Goal: Transaction & Acquisition: Purchase product/service

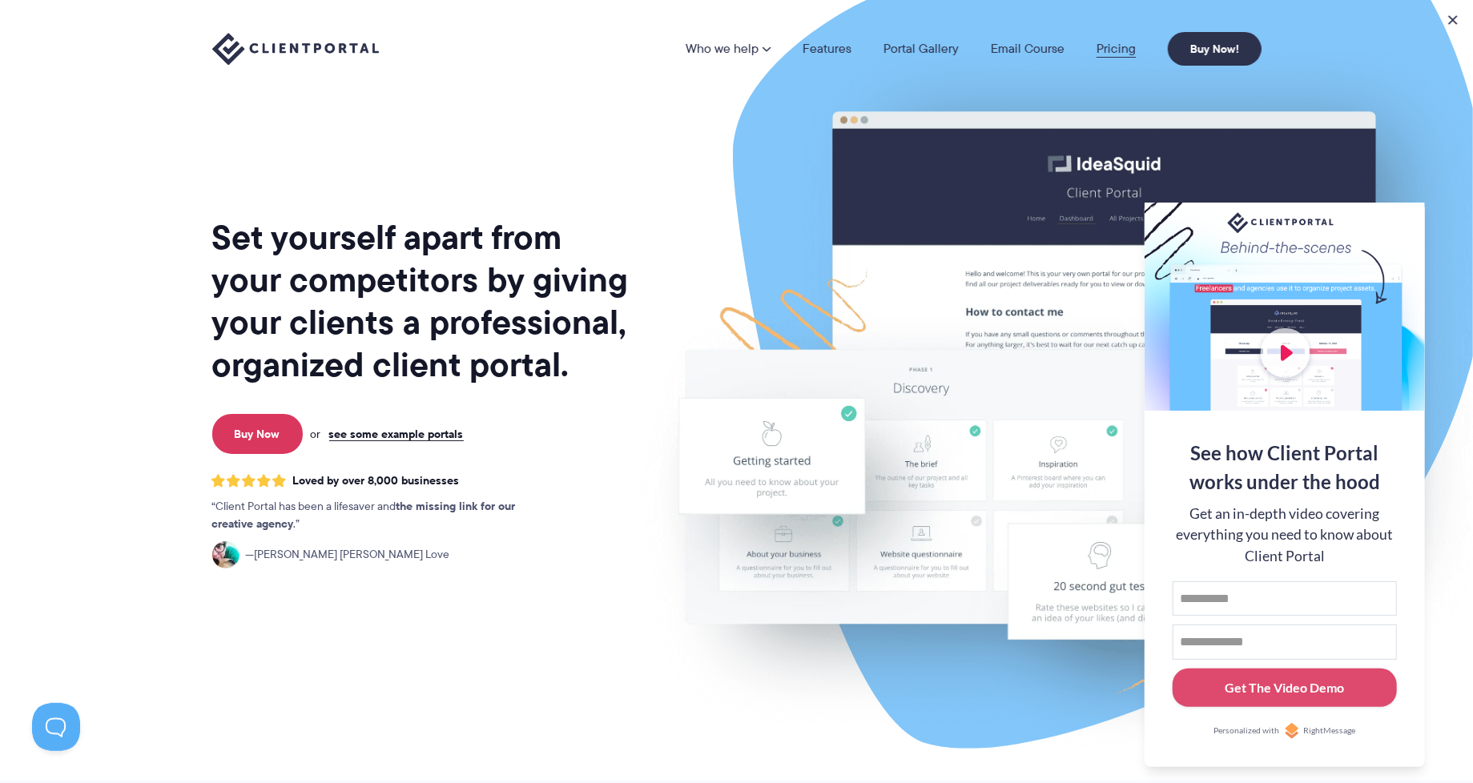
click at [1115, 54] on link "Pricing" at bounding box center [1115, 48] width 39 height 13
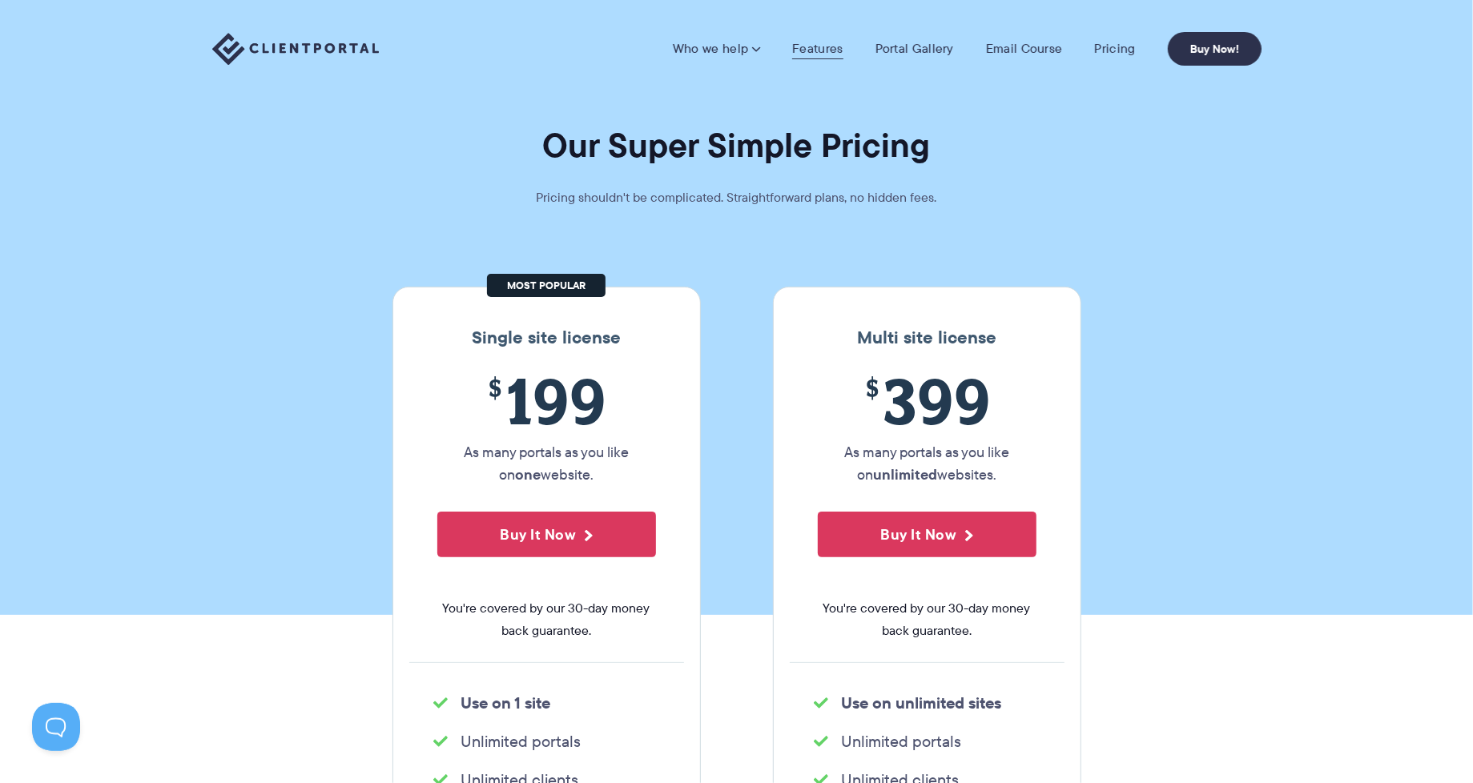
click at [814, 53] on link "Features" at bounding box center [817, 49] width 50 height 16
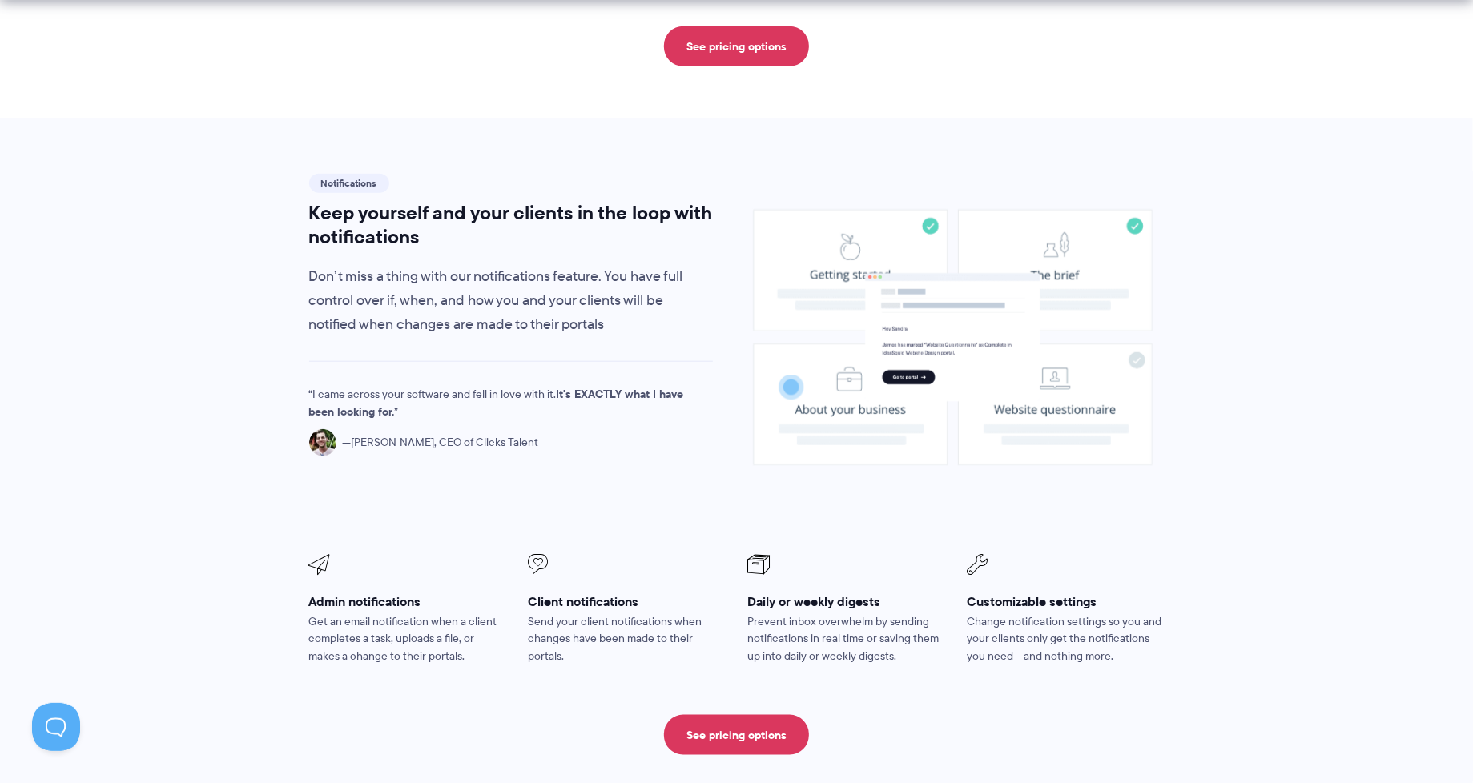
scroll to position [1063, 0]
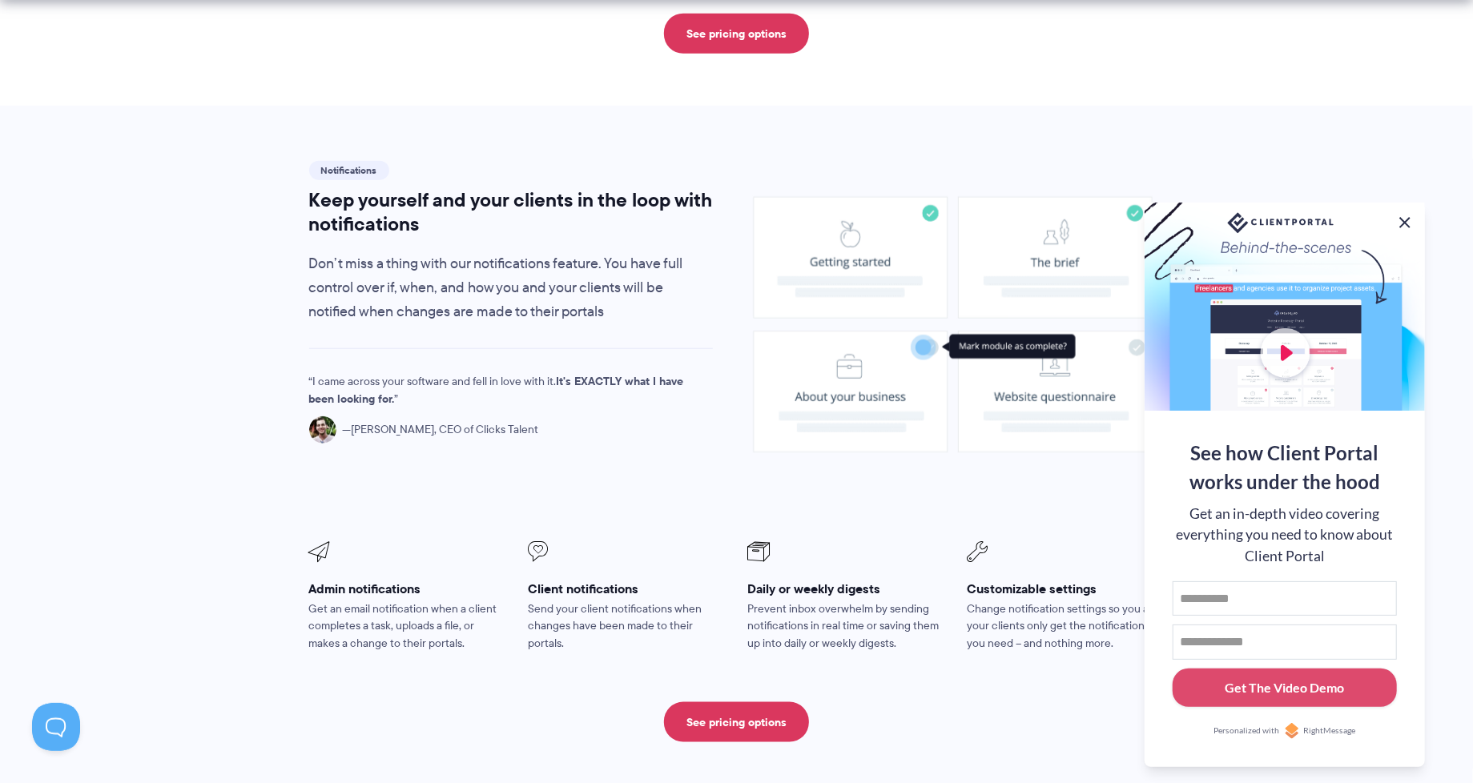
click at [1403, 223] on button at bounding box center [1404, 222] width 19 height 19
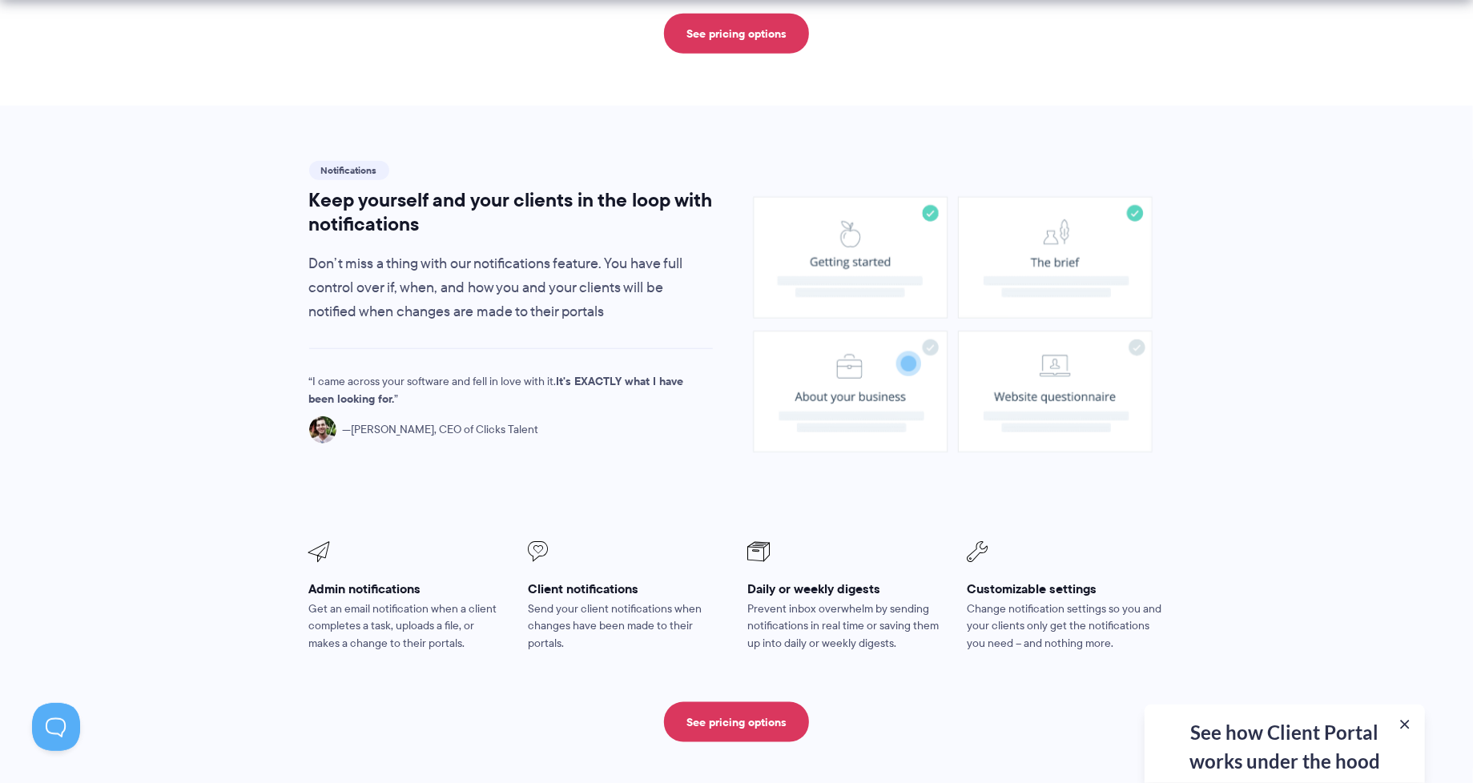
click at [1296, 224] on section "Notifications Keep yourself and your clients in the loop with notifications Don…" at bounding box center [736, 450] width 1473 height 689
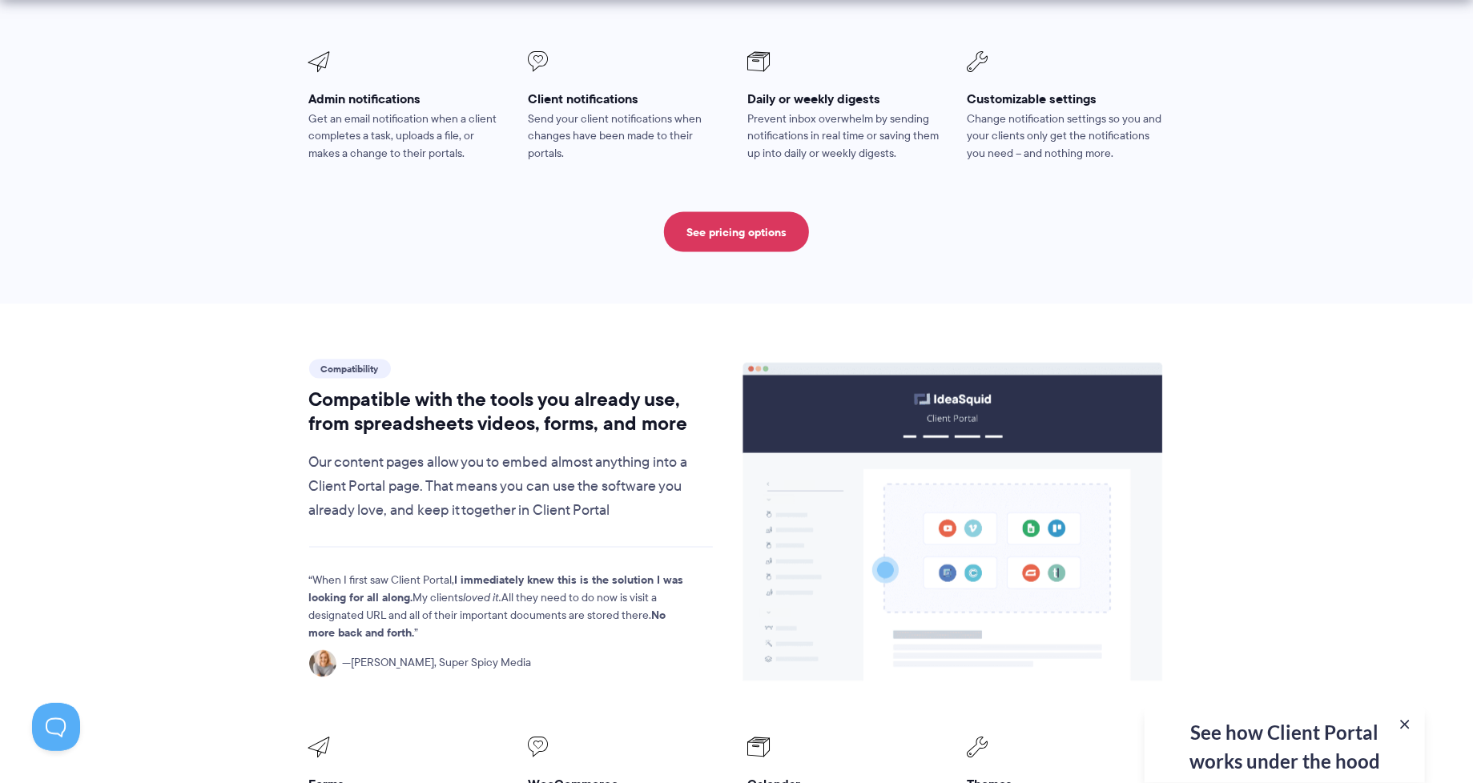
scroll to position [1730, 0]
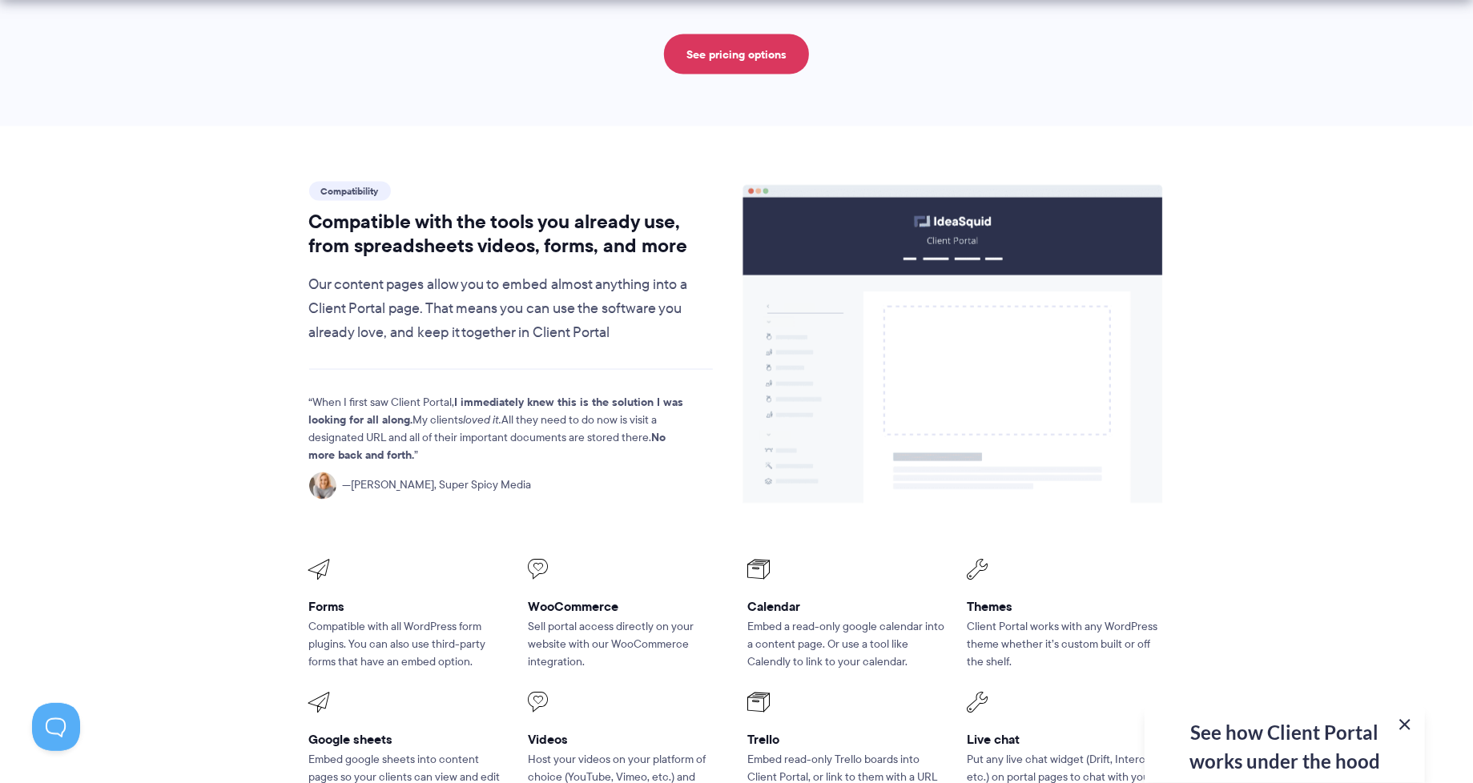
click at [1405, 724] on button at bounding box center [1404, 724] width 19 height 19
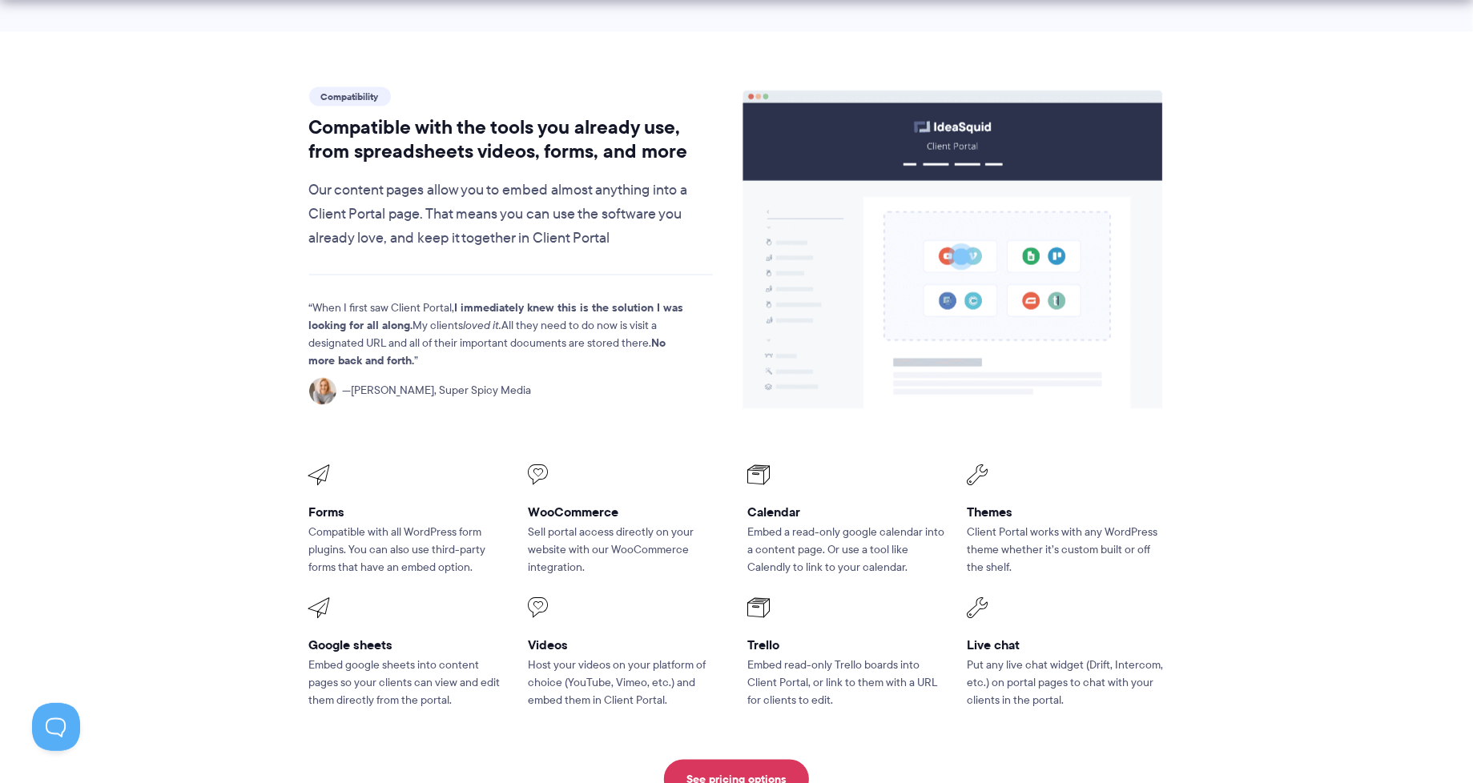
scroll to position [1827, 0]
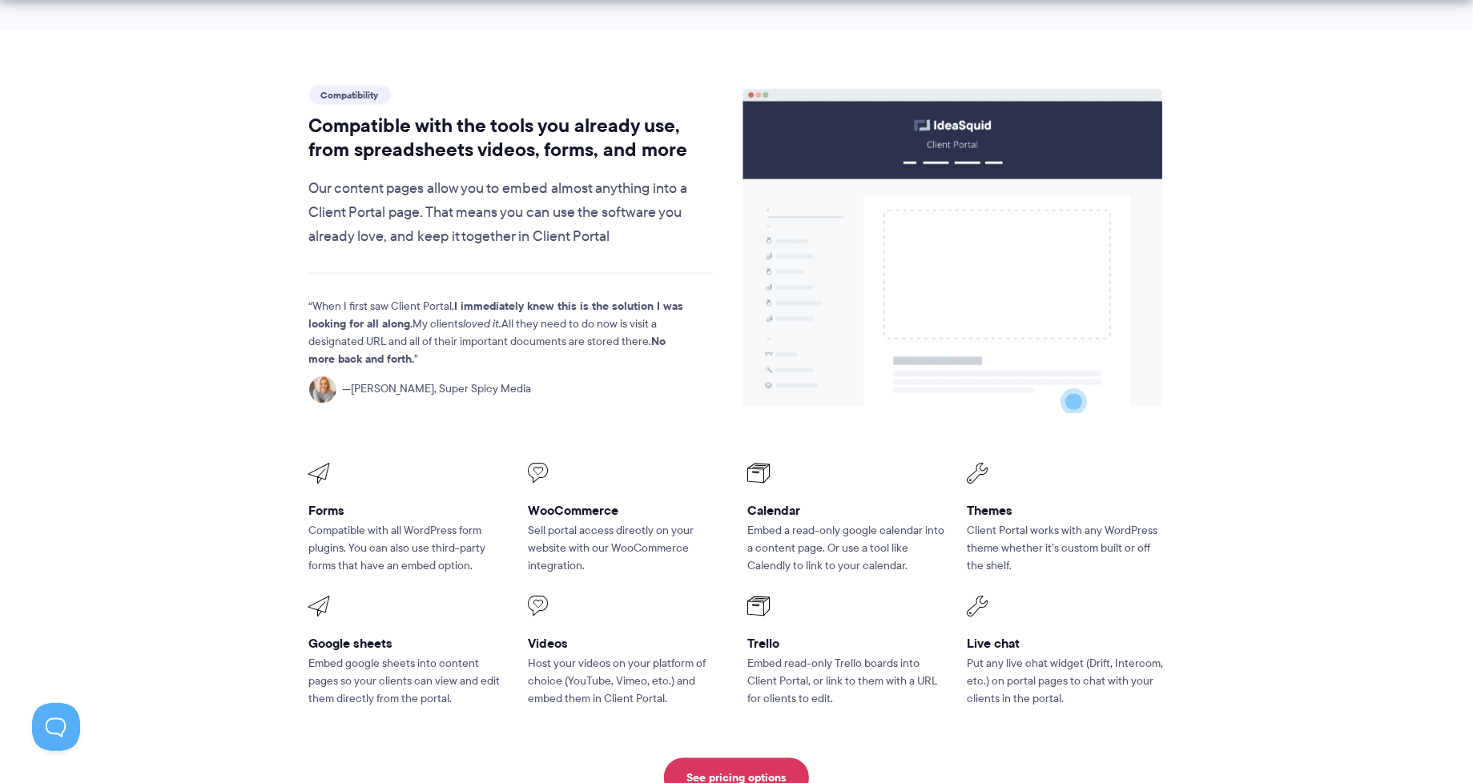
click at [762, 636] on h3 "Trello" at bounding box center [846, 644] width 197 height 17
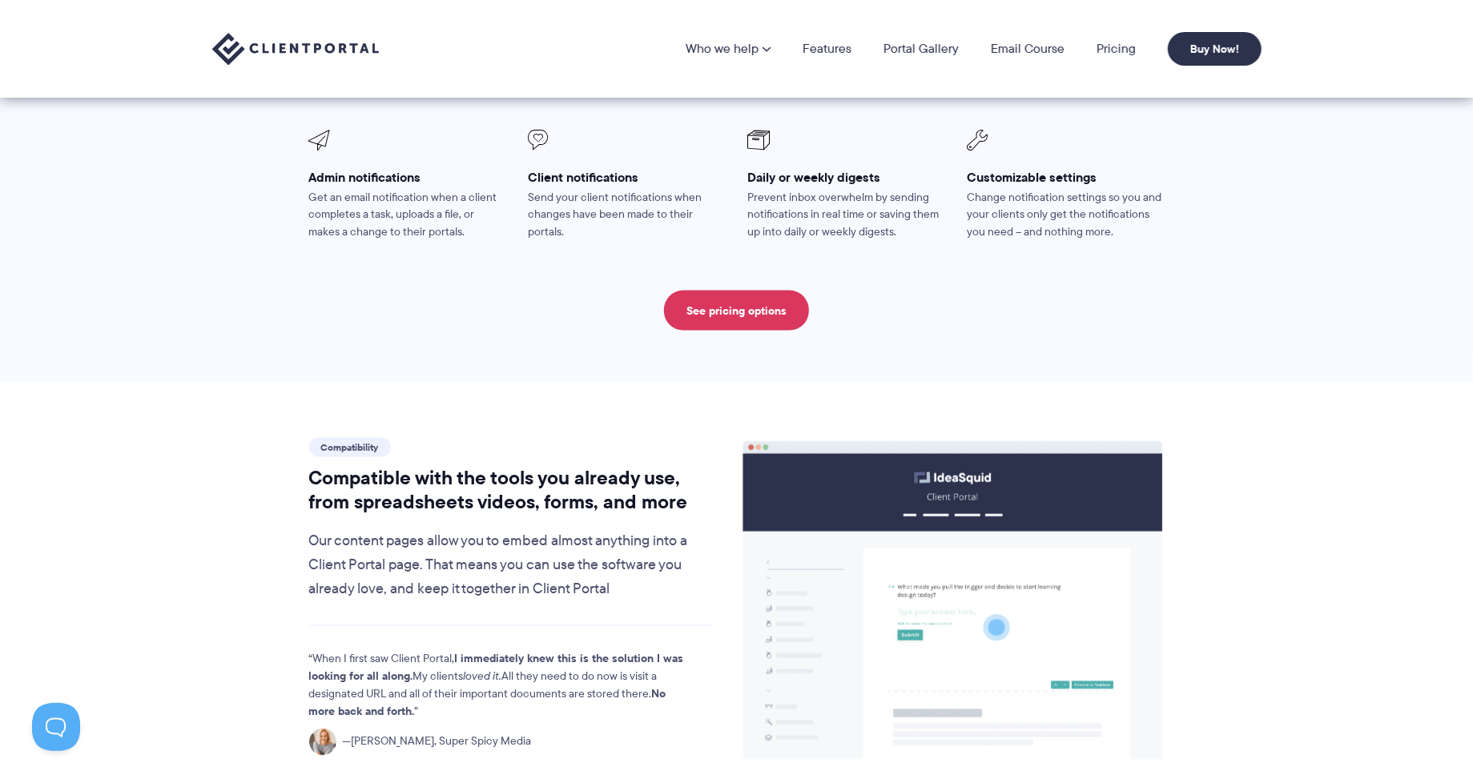
scroll to position [0, 0]
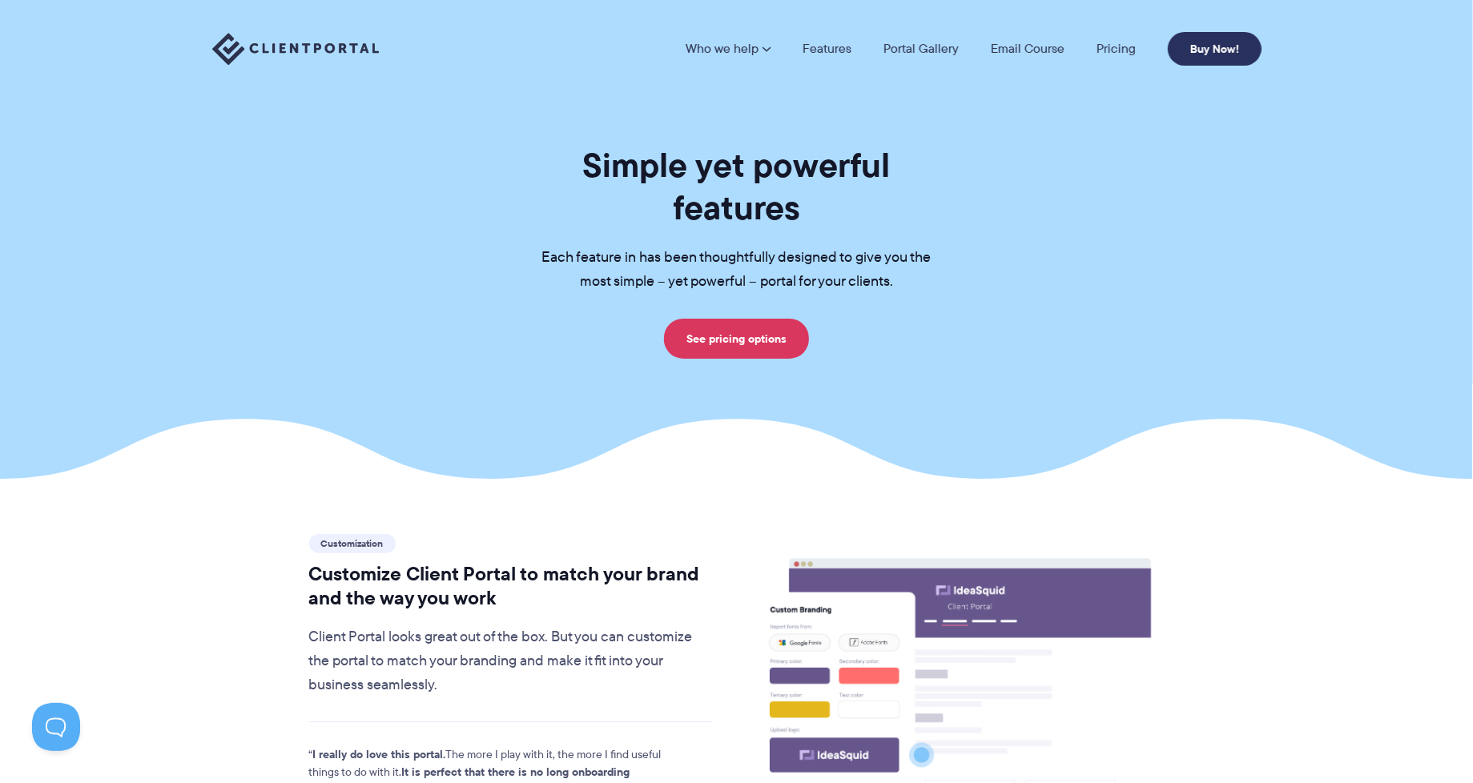
click at [1223, 48] on link "Buy Now!" at bounding box center [1215, 49] width 94 height 34
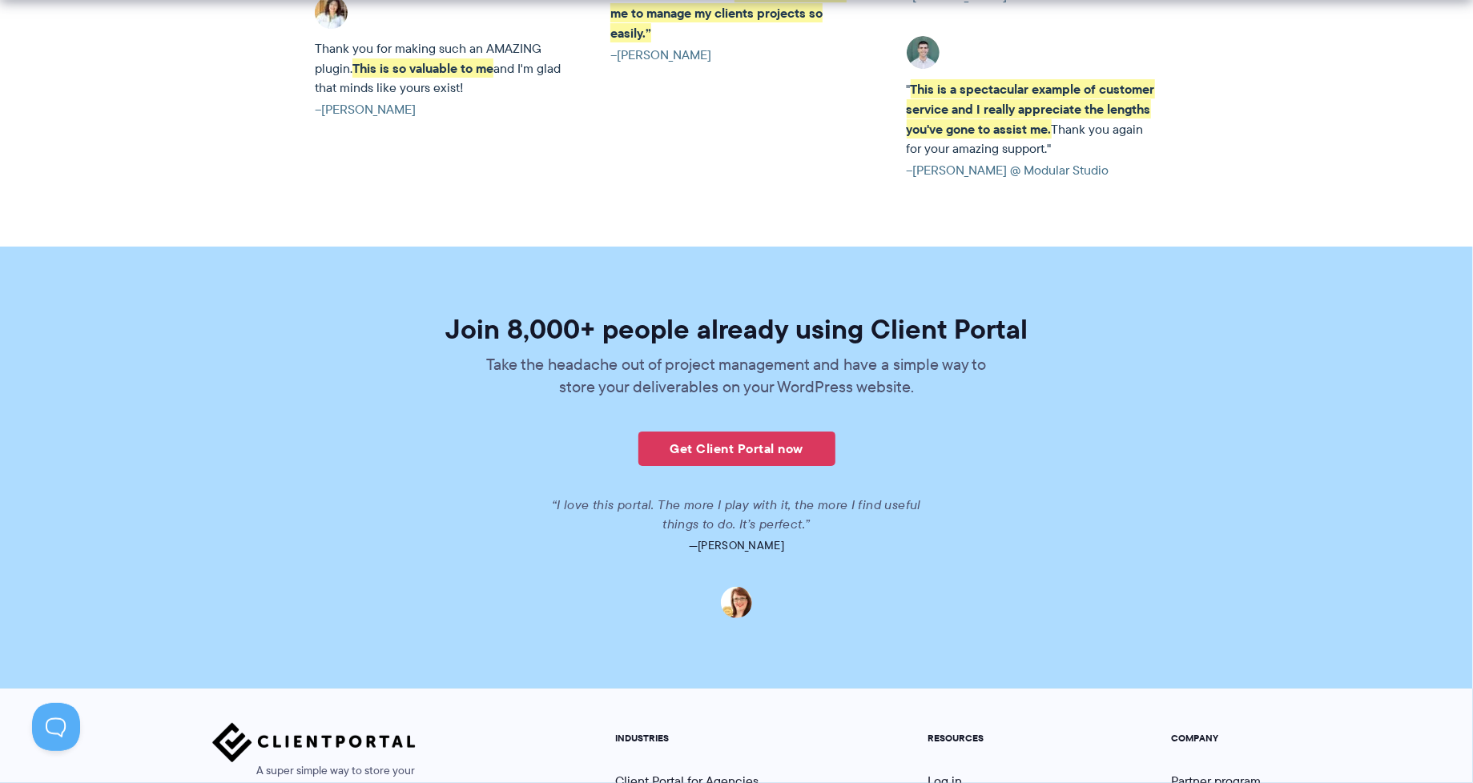
scroll to position [3635, 0]
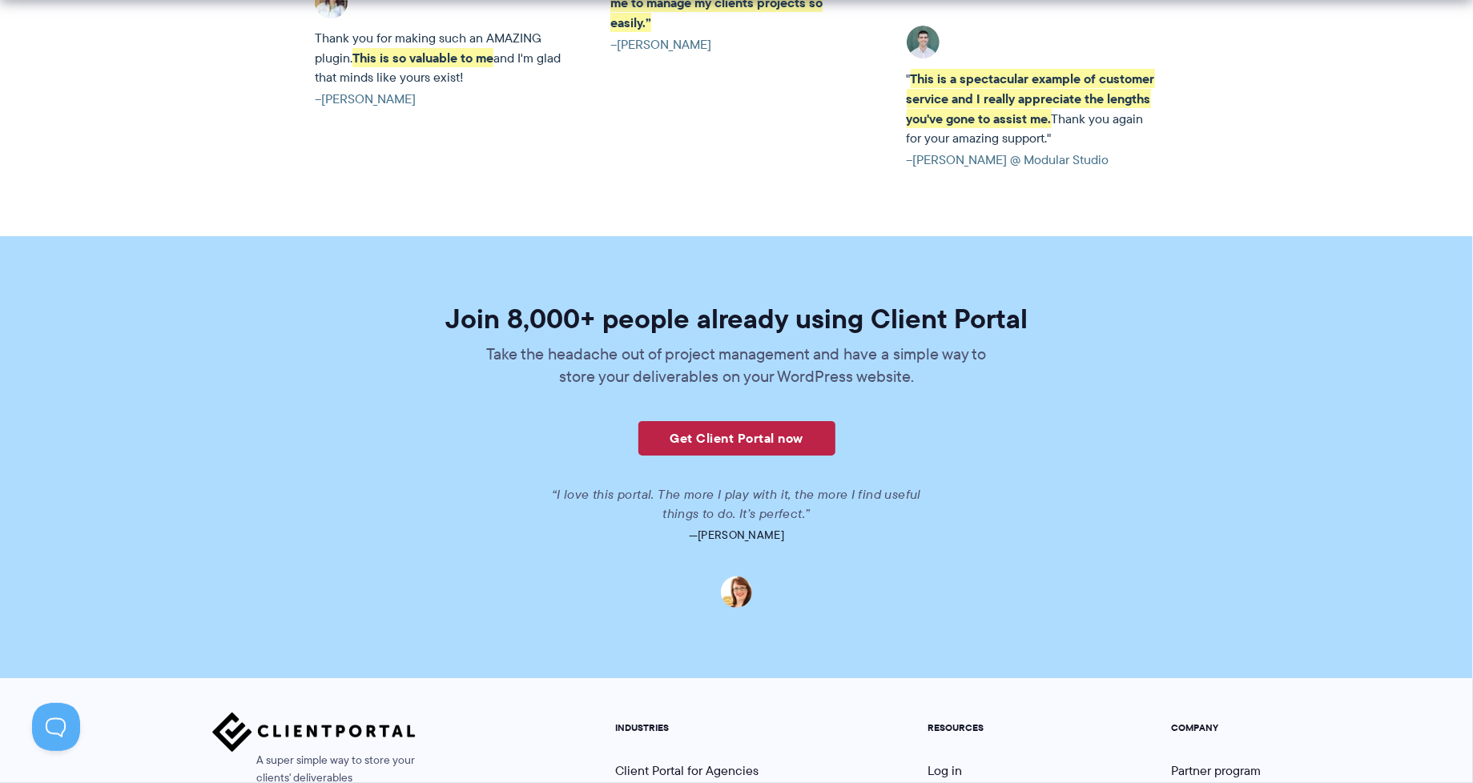
click at [747, 421] on link "Get Client Portal now" at bounding box center [736, 438] width 197 height 34
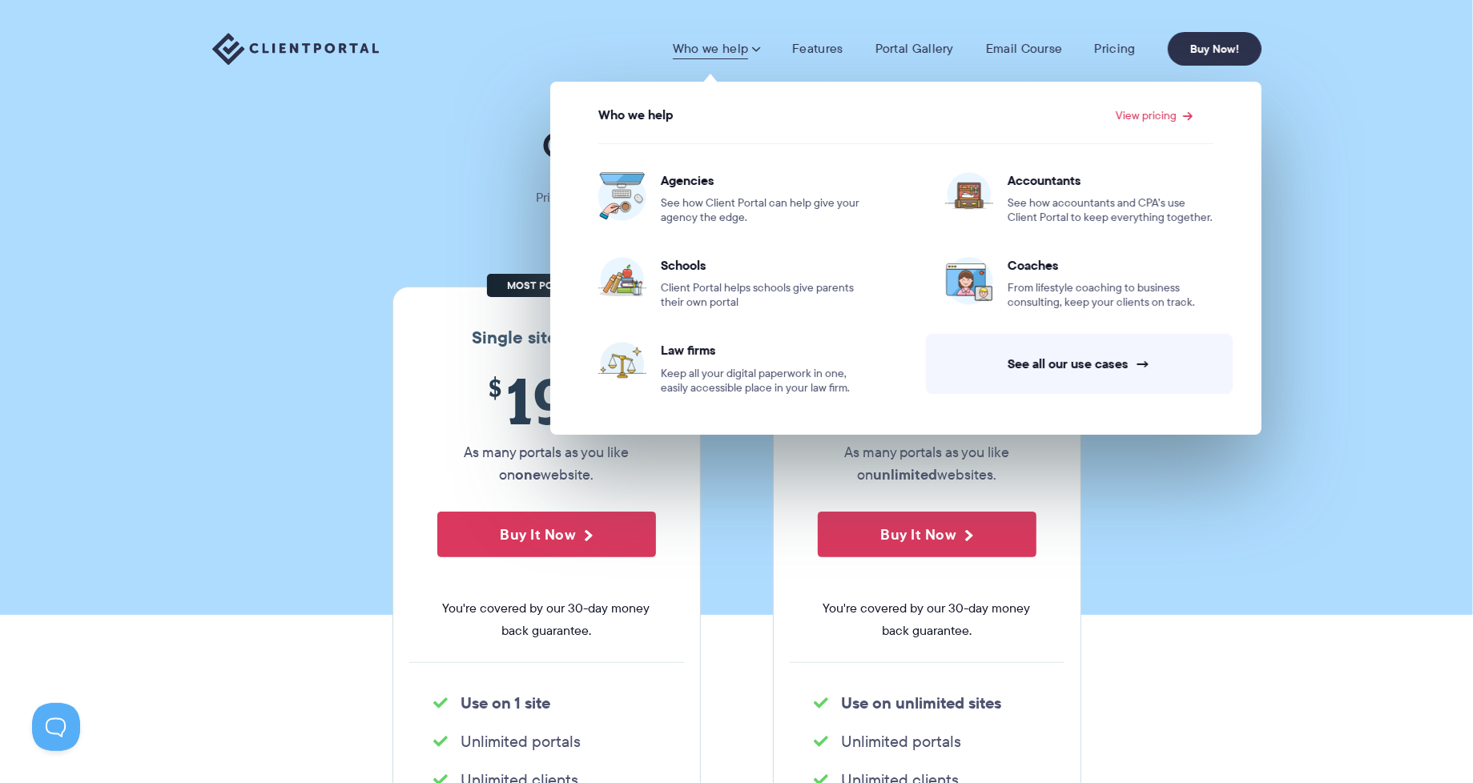
click at [735, 49] on link "Who we help" at bounding box center [716, 49] width 87 height 16
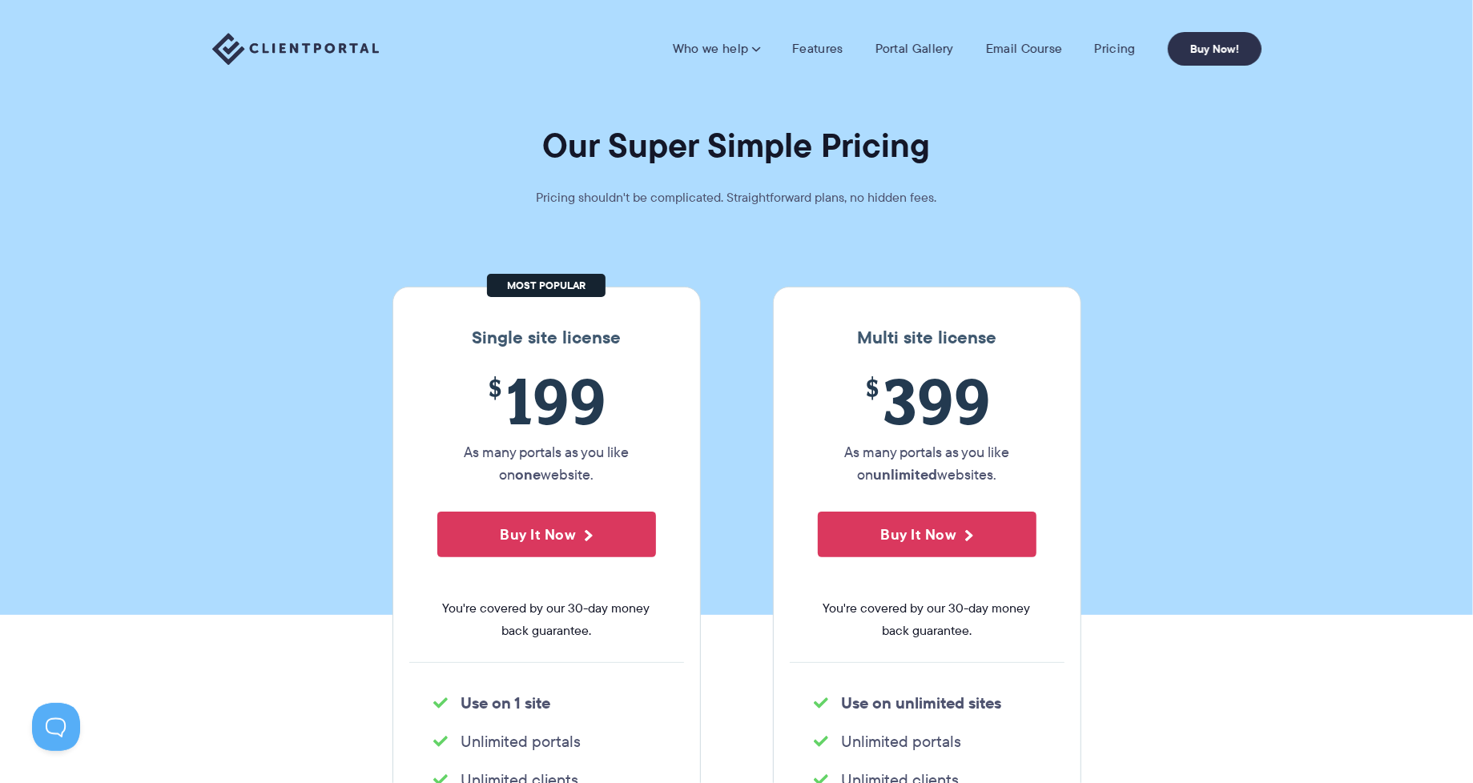
click at [735, 49] on link "Who we help" at bounding box center [716, 49] width 87 height 16
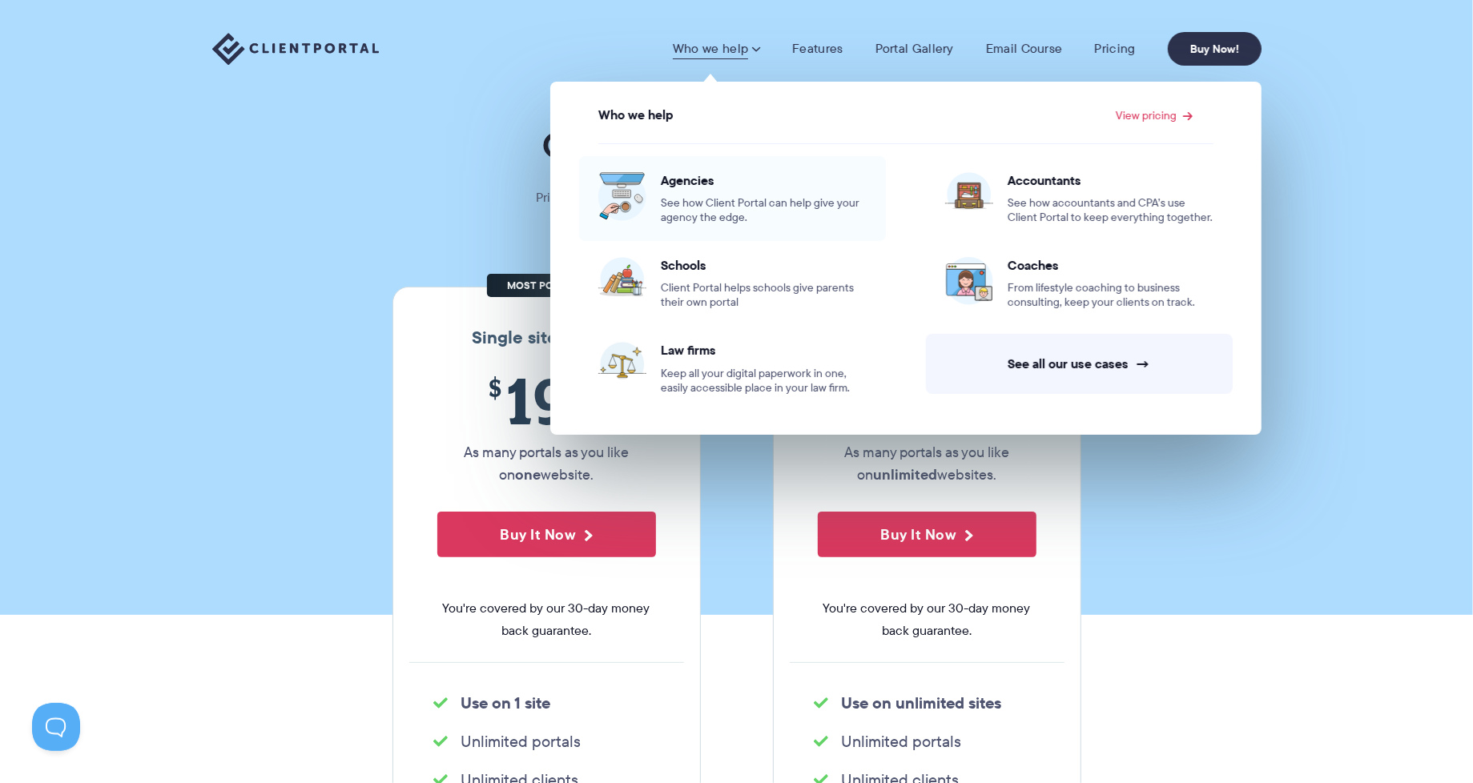
click at [677, 180] on span "Agencies" at bounding box center [764, 180] width 206 height 16
